Goal: Task Accomplishment & Management: Manage account settings

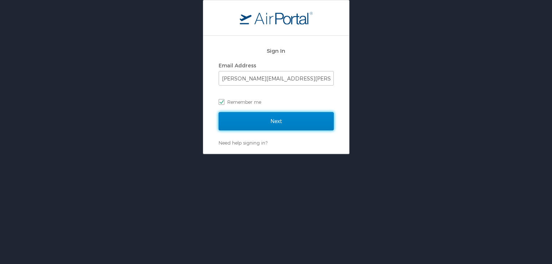
click at [274, 118] on input "Next" at bounding box center [276, 121] width 115 height 18
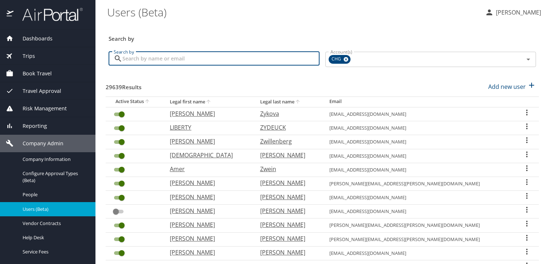
click at [240, 64] on input "Search by" at bounding box center [220, 59] width 197 height 14
paste input "ahedayat@gmail.com"
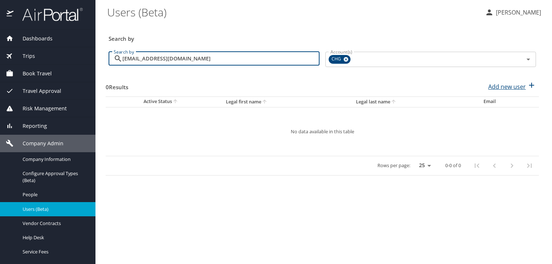
type input "ahedayat@gmail.com"
click at [504, 89] on p "Add new user" at bounding box center [508, 86] width 38 height 9
select select "US"
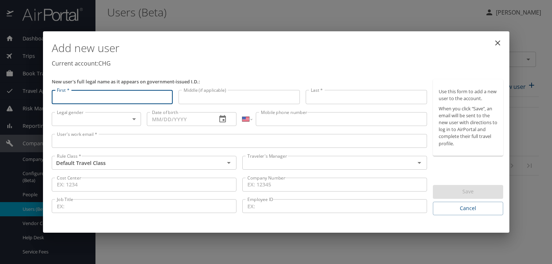
click at [199, 146] on input "User's work email *" at bounding box center [240, 141] width 376 height 14
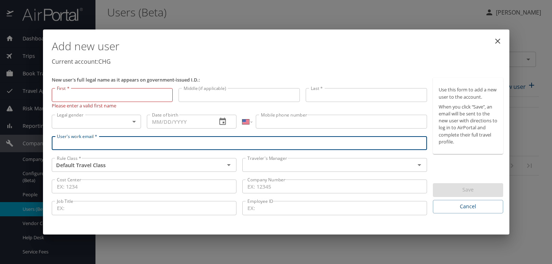
paste input "ahedayat@gmail.com"
type input "ahedayat@gmail.com"
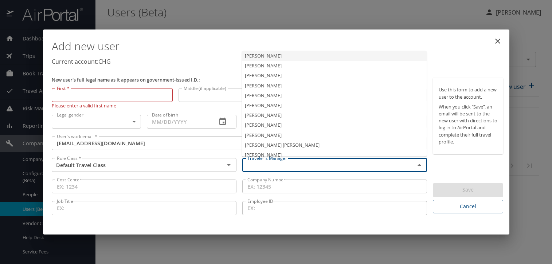
click at [278, 167] on input "text" at bounding box center [324, 164] width 159 height 9
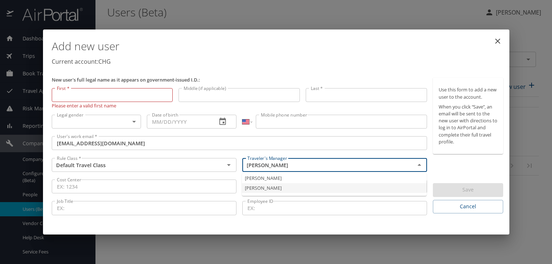
click at [267, 188] on li "Jeffery Bitton" at bounding box center [334, 188] width 185 height 10
type input "Jeffery Bitton"
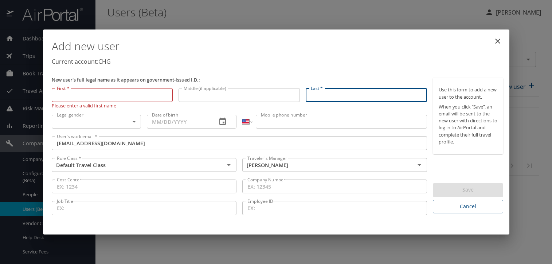
click at [317, 97] on input "Last *" at bounding box center [366, 95] width 121 height 14
paste input "Hedayat"
type input "Hedayat"
click at [122, 96] on input "First *" at bounding box center [112, 95] width 121 height 14
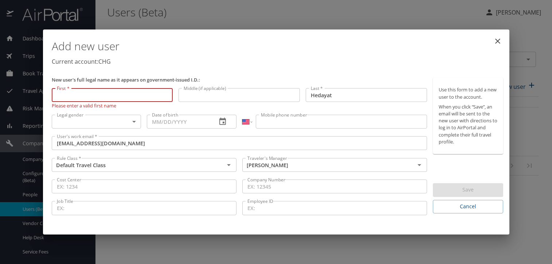
paste input "Amin"
type input "Amin"
click at [114, 122] on body "Dashboards AirPortal 360™ Manager My Travel Dashboard Trips Airtinerary® Lookup…" at bounding box center [276, 132] width 552 height 264
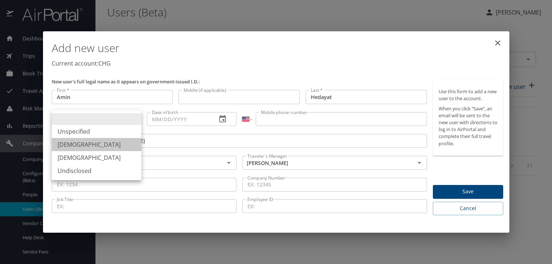
click at [105, 145] on li "Male" at bounding box center [97, 144] width 90 height 13
type input "Male"
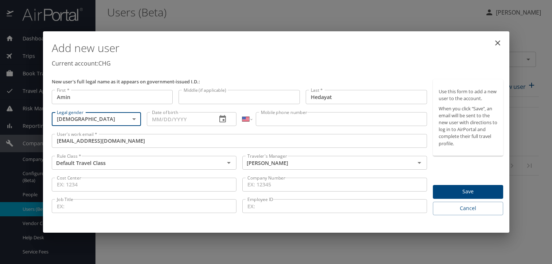
click at [163, 121] on input "Date of birth" at bounding box center [179, 119] width 64 height 14
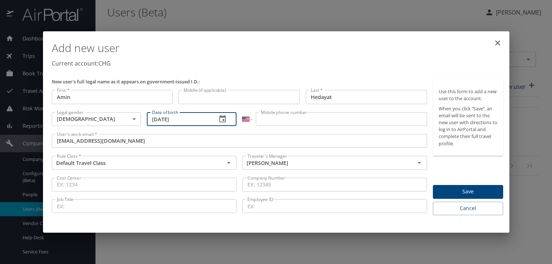
type input "09/21/1983"
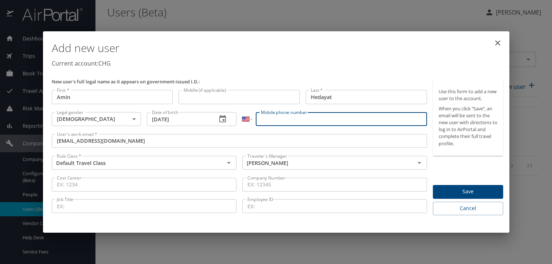
click at [310, 117] on input "Mobile phone number" at bounding box center [341, 119] width 171 height 14
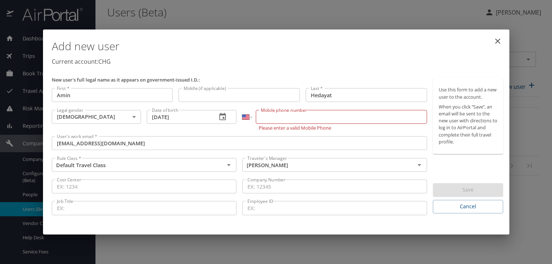
click at [275, 118] on input "Mobile phone number" at bounding box center [341, 117] width 171 height 14
paste input "(949) 466-6096"
type input "(949) 466-6096"
click at [284, 52] on h1 "Add new user" at bounding box center [278, 46] width 452 height 22
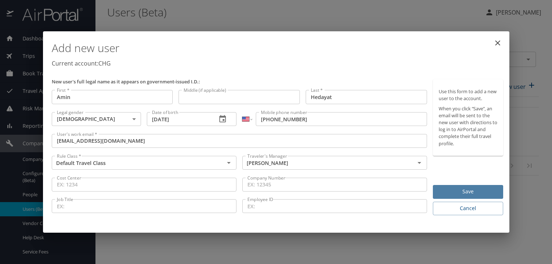
click at [452, 190] on span "Save" at bounding box center [468, 191] width 59 height 9
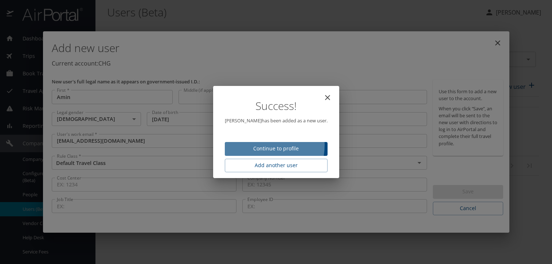
click at [261, 145] on span "Continue to profile" at bounding box center [276, 148] width 91 height 9
select select "US"
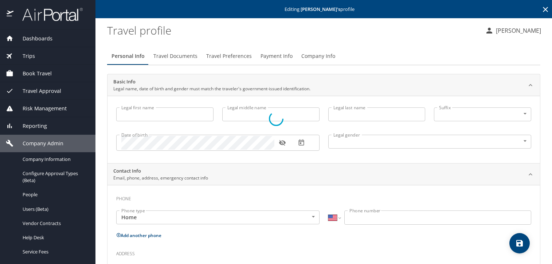
type input "Amin"
type input "Hedayat"
type input "Male"
select select "US"
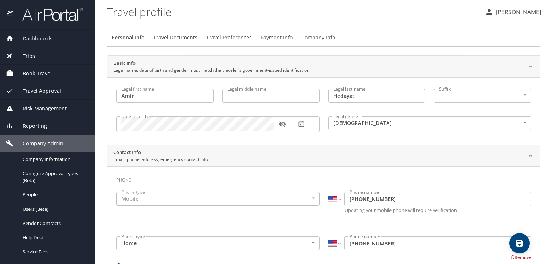
scroll to position [13, 0]
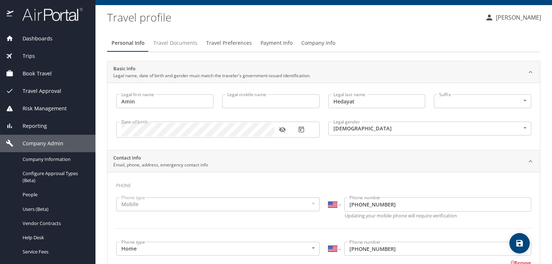
click at [173, 42] on span "Travel Documents" at bounding box center [175, 43] width 44 height 9
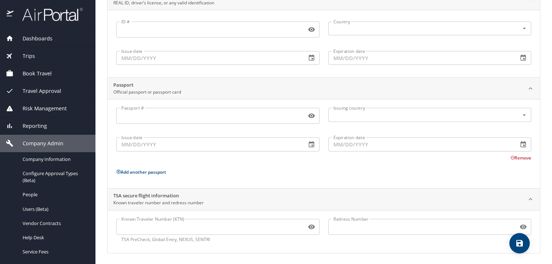
scroll to position [87, 0]
click at [163, 225] on input "Known Traveler Number (KTN)" at bounding box center [209, 226] width 187 height 14
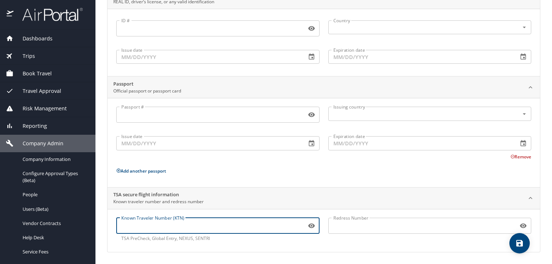
paste input "160252234"
type input "160252234"
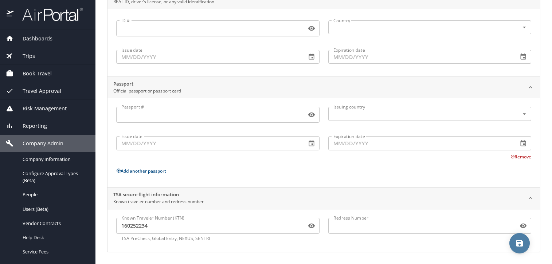
click at [524, 244] on icon "save" at bounding box center [520, 243] width 9 height 9
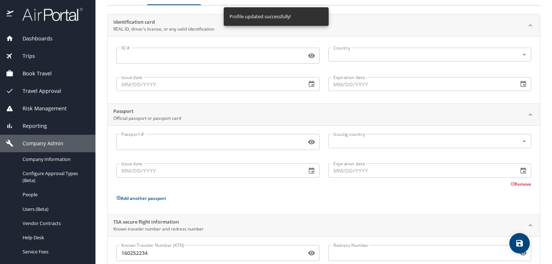
scroll to position [0, 0]
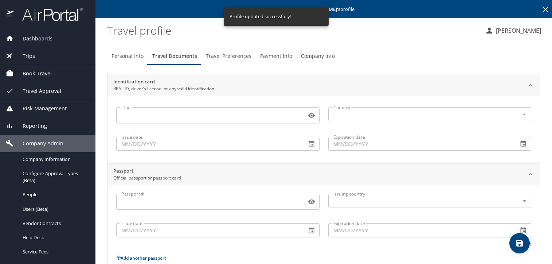
click at [242, 60] on span "Travel Preferences" at bounding box center [229, 56] width 46 height 9
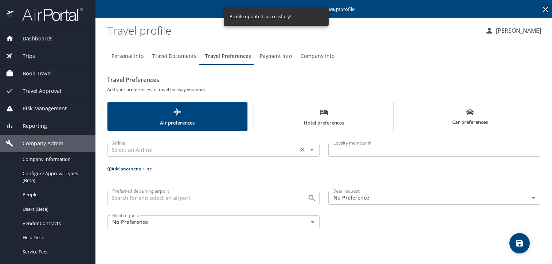
click at [205, 147] on input "text" at bounding box center [202, 149] width 187 height 9
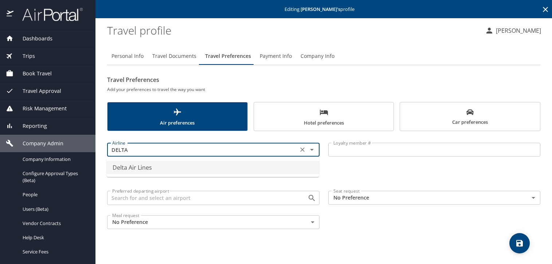
click at [205, 170] on li "Delta Air Lines" at bounding box center [213, 167] width 213 height 13
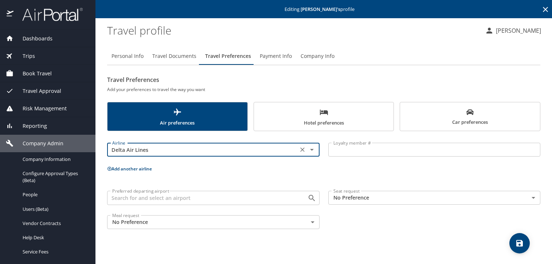
type input "Delta Air Lines"
click at [341, 150] on input "Loyalty member #" at bounding box center [434, 150] width 213 height 14
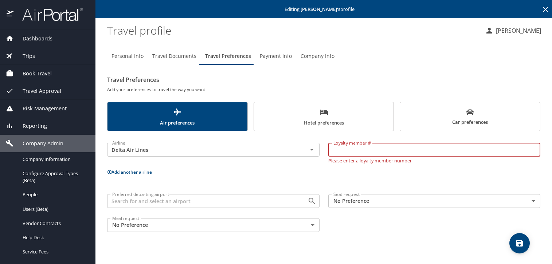
paste input "9018184425"
type input "9018184425"
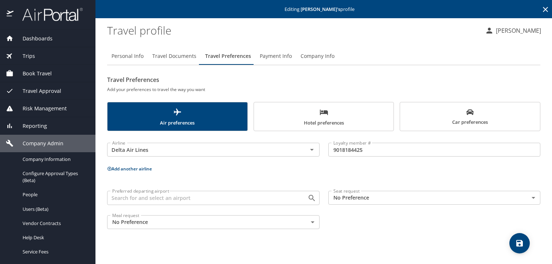
click at [146, 172] on button "Add another airline" at bounding box center [129, 169] width 45 height 6
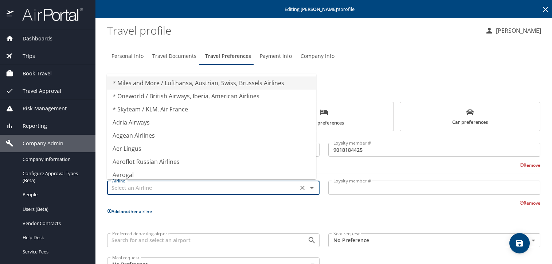
click at [155, 191] on input "text" at bounding box center [202, 187] width 187 height 9
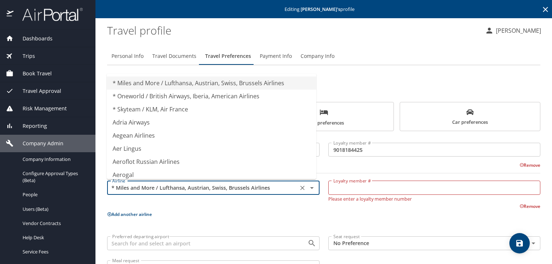
click at [179, 191] on input "* Miles and More / Lufthansa, Austrian, Swiss, Brussels Airlines" at bounding box center [202, 187] width 187 height 9
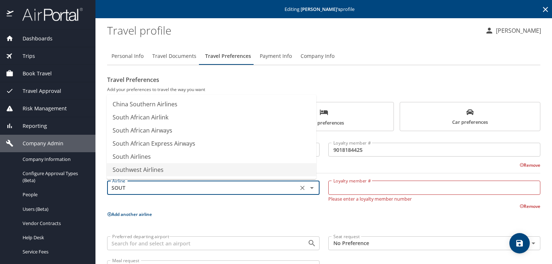
click at [172, 175] on li "Southwest Airlines" at bounding box center [212, 169] width 210 height 13
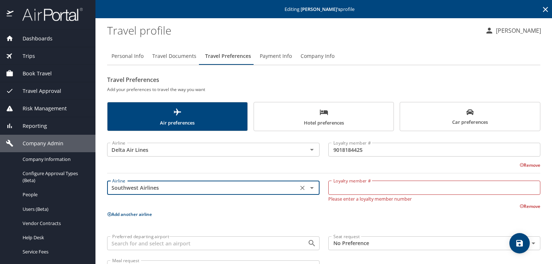
type input "Southwest Airlines"
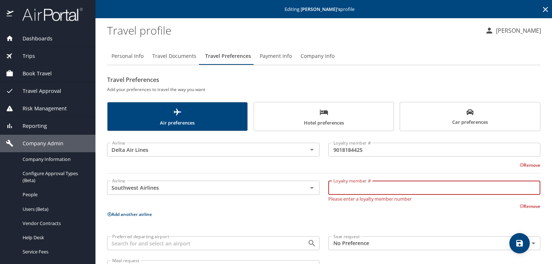
click at [335, 186] on input "Loyalty member #" at bounding box center [434, 188] width 213 height 14
paste input "22873776715"
type input "22873776715"
click at [521, 244] on icon "save" at bounding box center [520, 243] width 7 height 7
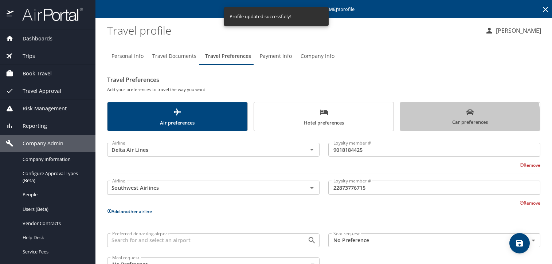
click at [456, 121] on span "Car preferences" at bounding box center [470, 118] width 131 height 18
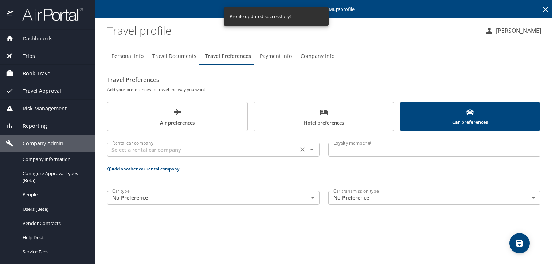
click at [215, 152] on input "text" at bounding box center [202, 149] width 187 height 9
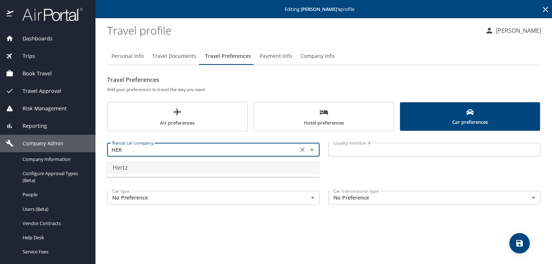
click at [235, 169] on li "Hertz" at bounding box center [213, 167] width 213 height 13
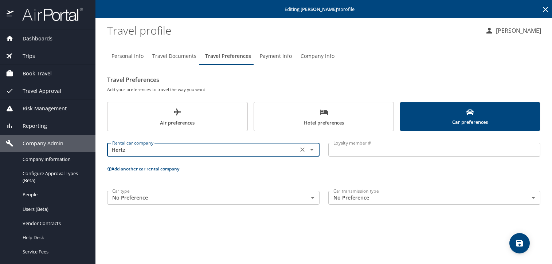
type input "Hertz"
click at [372, 153] on input "Loyalty member #" at bounding box center [434, 150] width 213 height 14
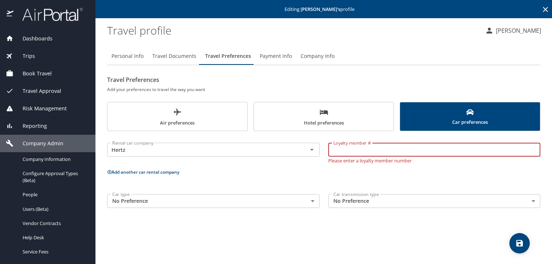
paste input "15875537"
type input "15875537"
click at [524, 243] on icon "save" at bounding box center [520, 243] width 9 height 9
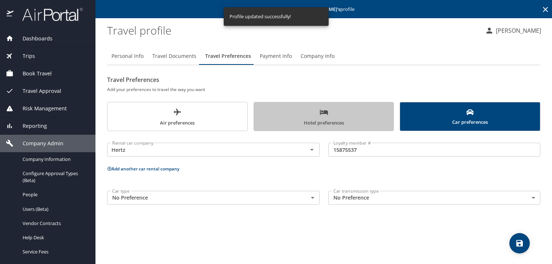
click at [324, 118] on span "Hotel preferences" at bounding box center [323, 117] width 131 height 19
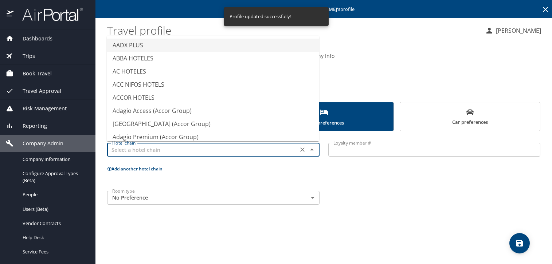
click at [240, 148] on input "text" at bounding box center [202, 149] width 187 height 9
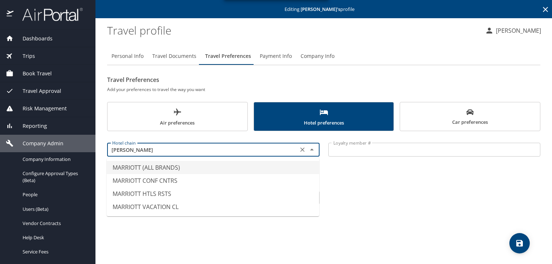
click at [225, 164] on li "MARRIOTT (ALL BRANDS)" at bounding box center [213, 167] width 213 height 13
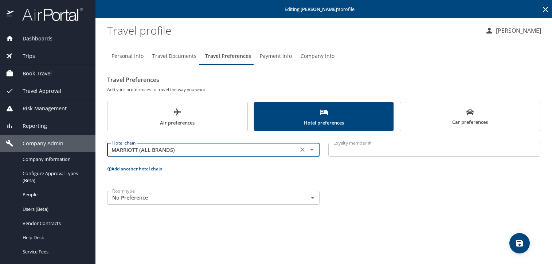
type input "MARRIOTT (ALL BRANDS)"
click at [364, 152] on input "Loyalty member #" at bounding box center [434, 150] width 213 height 14
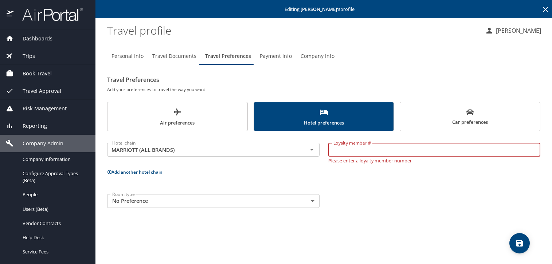
paste input "380764907"
type input "380764907"
click at [517, 238] on button "save" at bounding box center [520, 243] width 20 height 20
